Goal: Task Accomplishment & Management: Complete application form

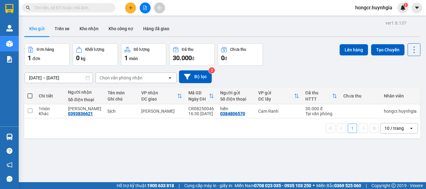
click at [129, 6] on icon "plus" at bounding box center [131, 8] width 4 height 4
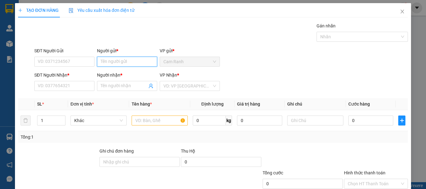
click at [106, 58] on input "Người gửi *" at bounding box center [127, 62] width 60 height 10
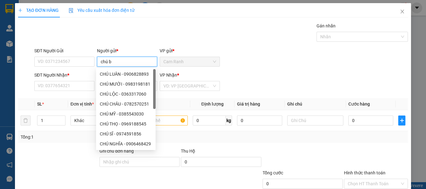
type input "chú bộ"
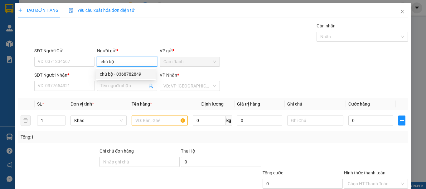
click at [110, 74] on div "chú bộ - 0368782849" at bounding box center [126, 74] width 52 height 7
type input "0368782849"
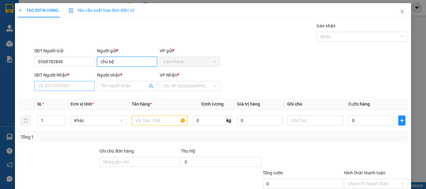
type input "chú bộ"
click at [78, 88] on input "SĐT Người Nhận *" at bounding box center [64, 86] width 60 height 10
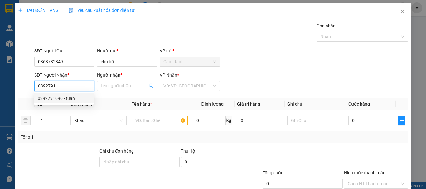
click at [73, 101] on div "0392791090 - tuấn" at bounding box center [64, 98] width 52 height 7
type input "0392791090"
type input "tuấn"
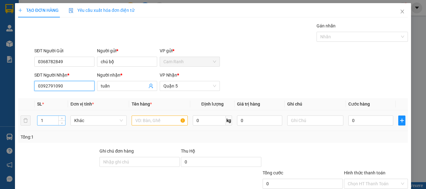
type input "0392791090"
click at [47, 123] on input "1" at bounding box center [51, 120] width 28 height 9
type input "2"
click at [157, 119] on input "text" at bounding box center [160, 121] width 56 height 10
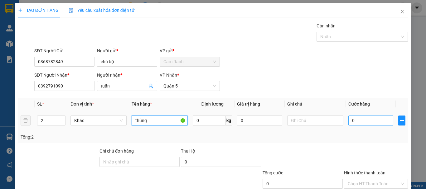
type input "thùng"
click at [372, 121] on input "0" at bounding box center [370, 121] width 45 height 10
type input "9"
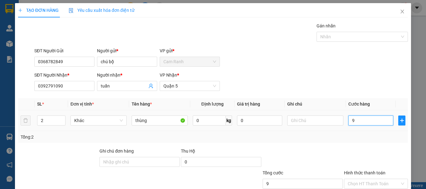
type input "90"
type input "900"
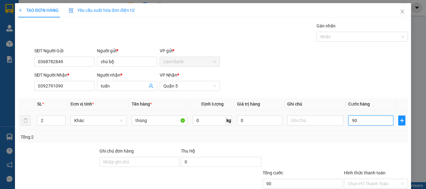
type input "900"
type input "9.000"
type input "90.000"
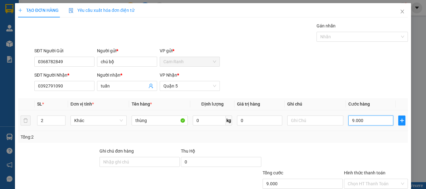
type input "90.000"
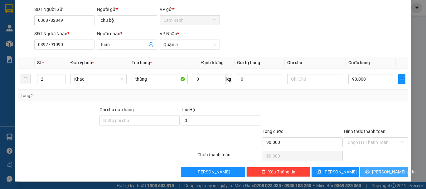
click at [380, 174] on span "[PERSON_NAME] và In" at bounding box center [394, 172] width 44 height 7
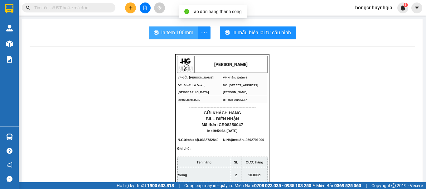
click at [178, 29] on span "In tem 100mm" at bounding box center [177, 33] width 32 height 8
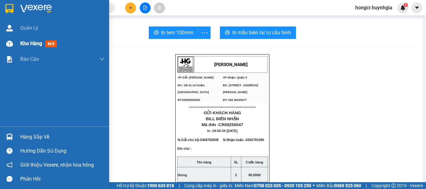
click at [21, 43] on span "Kho hàng" at bounding box center [31, 44] width 22 height 6
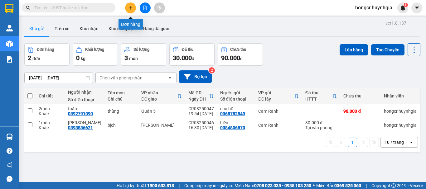
click at [132, 10] on button at bounding box center [130, 7] width 11 height 11
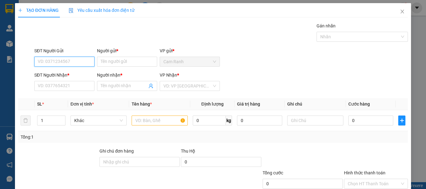
click at [80, 63] on input "SĐT Người Gửi" at bounding box center [64, 62] width 60 height 10
click at [79, 60] on input "09" at bounding box center [64, 62] width 60 height 10
type input "0948074291"
click at [61, 74] on div "0948074291 - dung" at bounding box center [64, 74] width 52 height 7
type input "dung"
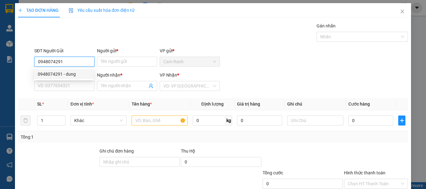
type input "0374494670"
type input "quyền"
type input "0948074291"
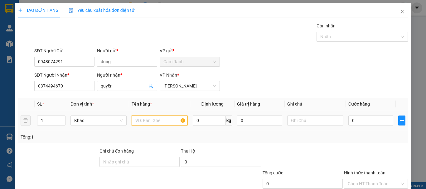
click at [142, 119] on input "text" at bounding box center [160, 121] width 56 height 10
type input "thùng xốp"
click at [362, 124] on input "0" at bounding box center [370, 121] width 45 height 10
type input "4"
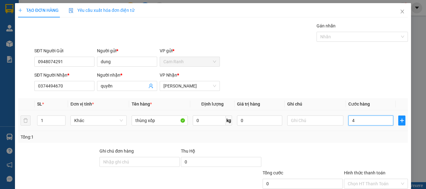
type input "4"
type input "40"
type input "400"
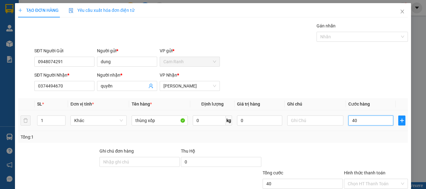
type input "400"
type input "4.000"
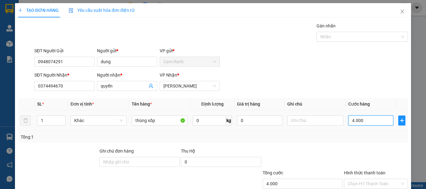
type input "40.000"
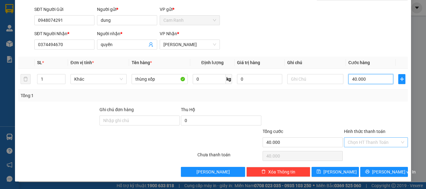
type input "40.000"
click at [362, 142] on input "Hình thức thanh toán" at bounding box center [374, 142] width 52 height 9
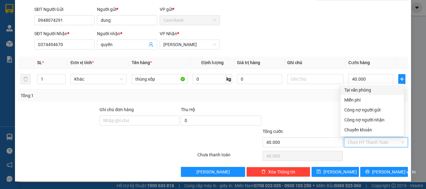
click at [363, 91] on div "Tại văn phòng" at bounding box center [372, 90] width 56 height 7
type input "0"
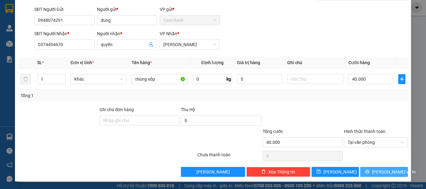
click at [377, 171] on span "[PERSON_NAME] và In" at bounding box center [394, 172] width 44 height 7
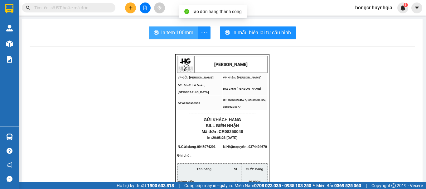
click at [178, 36] on span "In tem 100mm" at bounding box center [177, 33] width 32 height 8
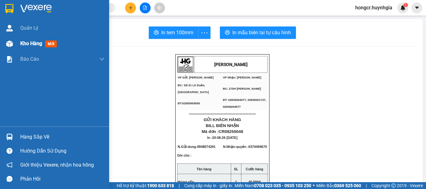
click at [28, 41] on span "Kho hàng" at bounding box center [31, 44] width 22 height 6
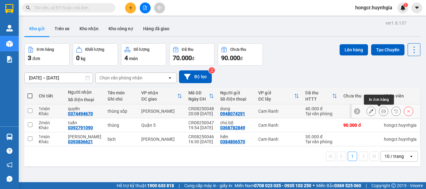
click at [381, 110] on icon at bounding box center [383, 111] width 4 height 4
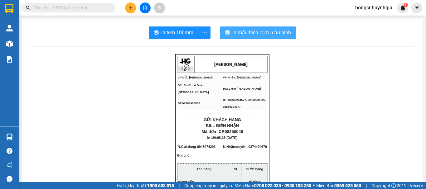
click at [249, 34] on span "In mẫu biên lai tự cấu hình" at bounding box center [261, 33] width 59 height 8
click at [257, 31] on span "In mẫu biên lai tự cấu hình" at bounding box center [261, 33] width 59 height 8
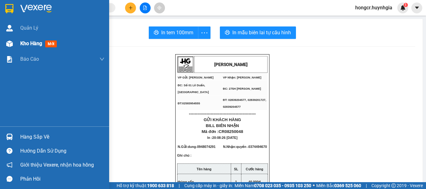
click at [26, 45] on span "Kho hàng" at bounding box center [31, 44] width 22 height 6
